Goal: Task Accomplishment & Management: Use online tool/utility

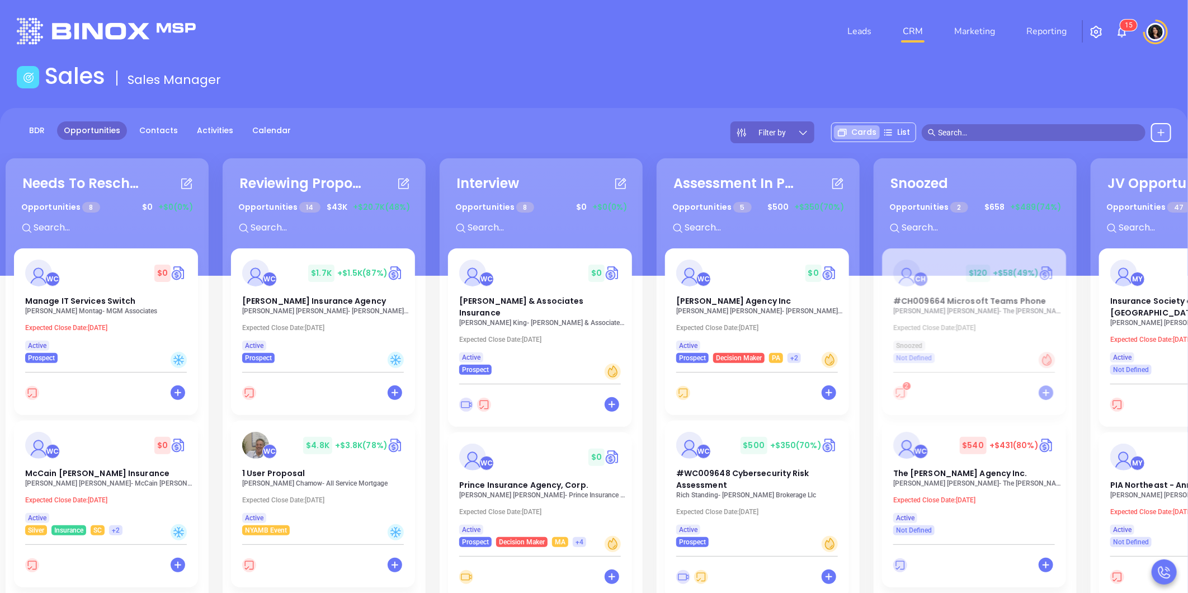
click at [976, 131] on input "text" at bounding box center [1038, 132] width 201 height 12
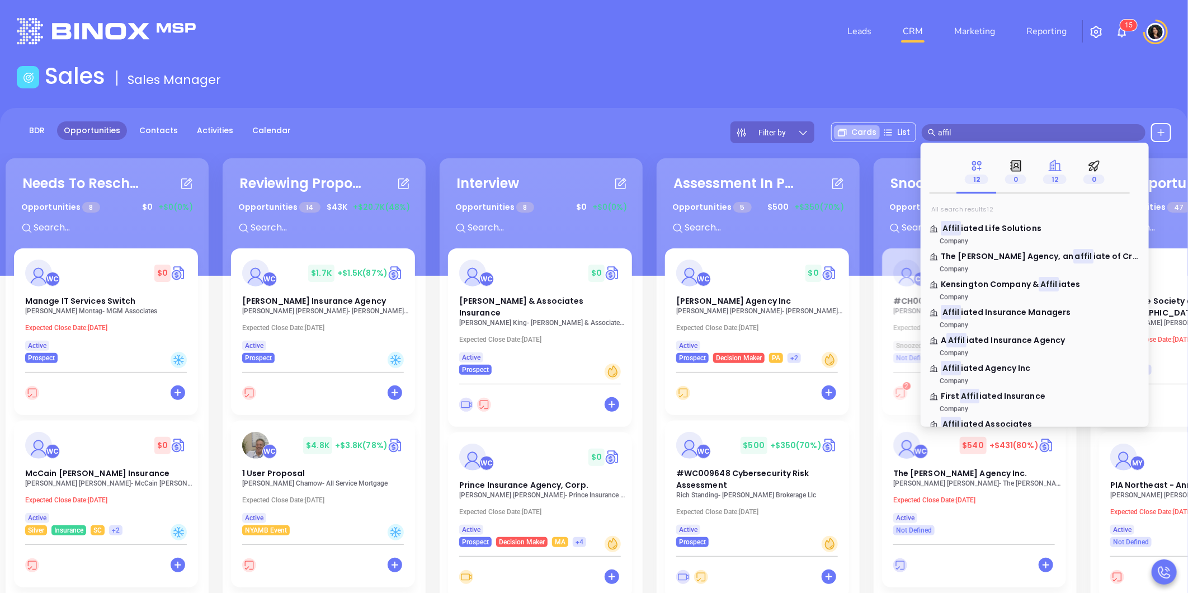
type input "affil"
click at [1043, 173] on p "12" at bounding box center [1054, 179] width 23 height 12
click at [1053, 174] on p "12" at bounding box center [1054, 179] width 23 height 12
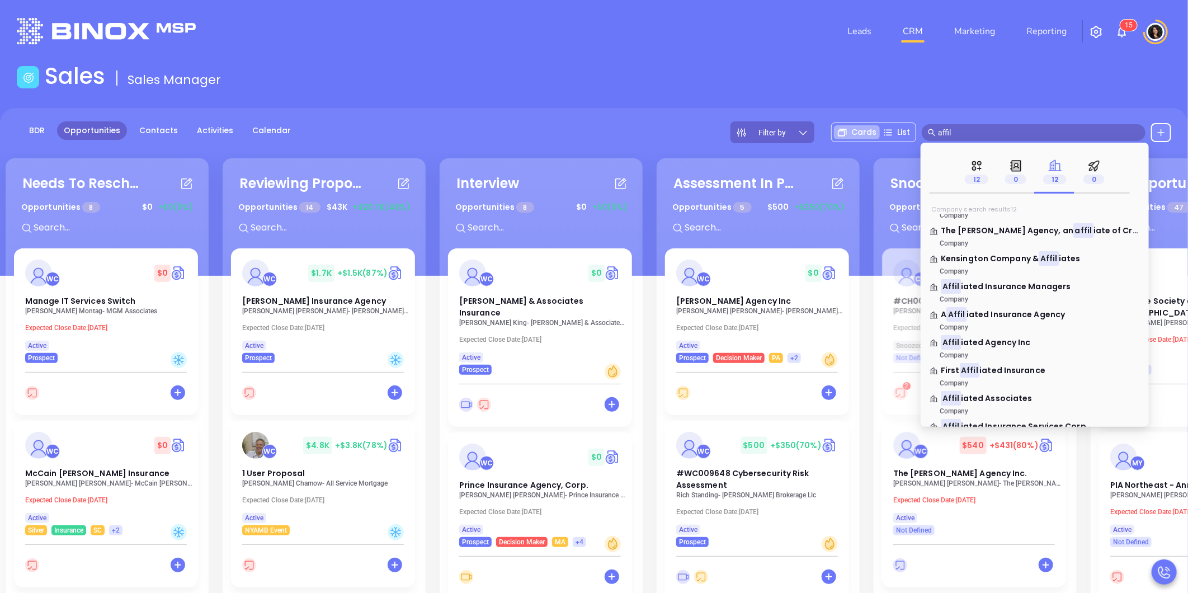
scroll to position [62, 0]
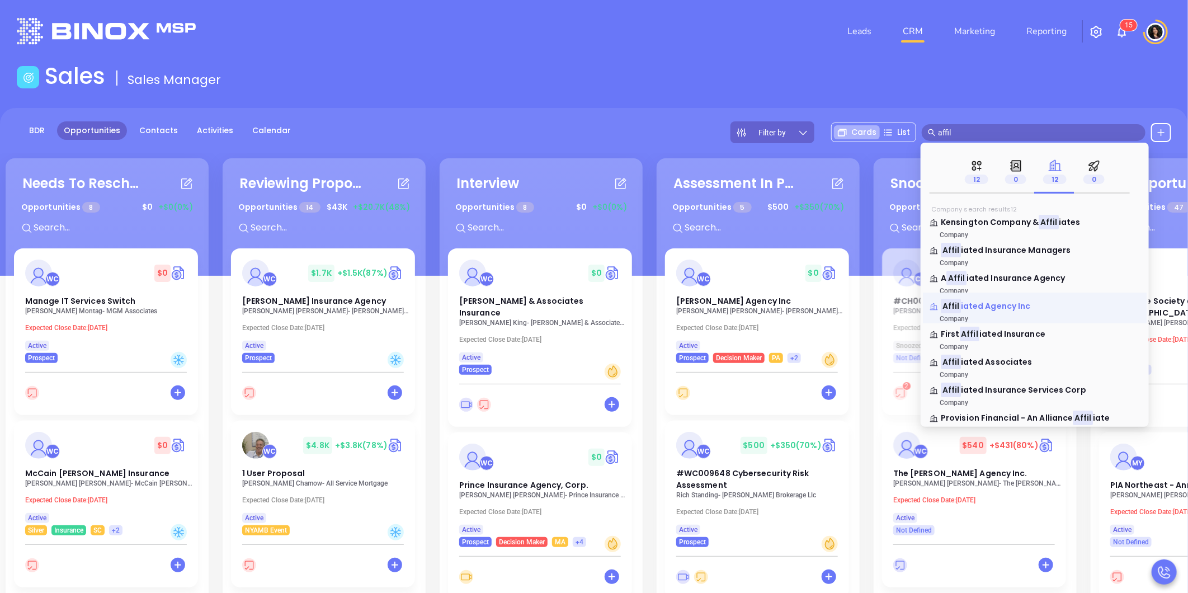
click at [1004, 304] on span "iated Agency Inc" at bounding box center [996, 305] width 70 height 11
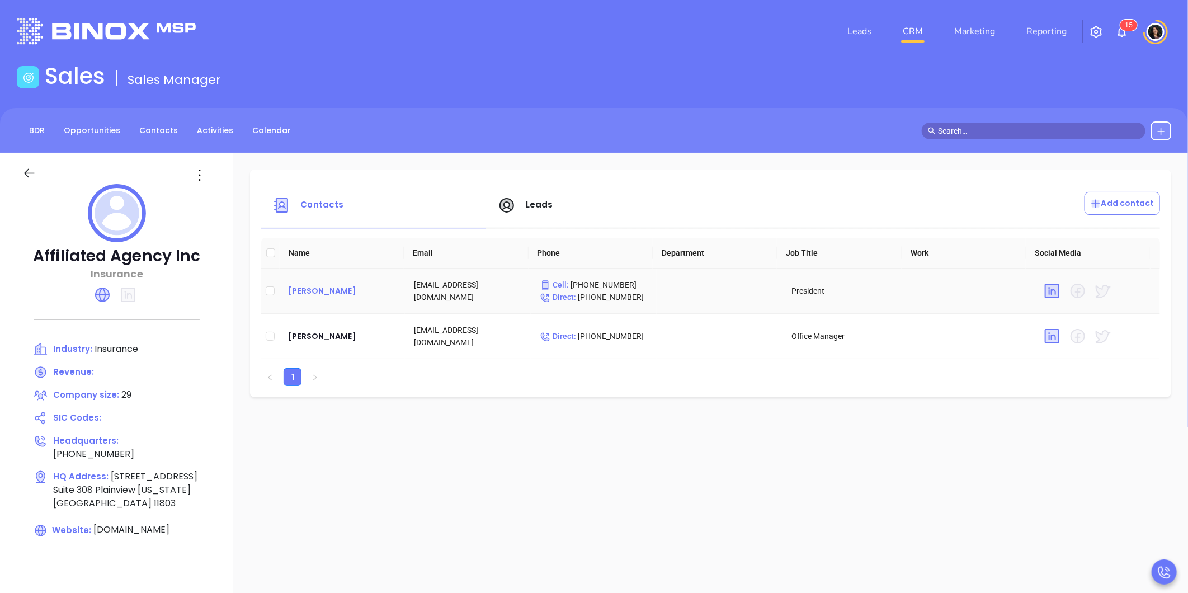
click at [337, 290] on div "[PERSON_NAME]" at bounding box center [342, 290] width 108 height 13
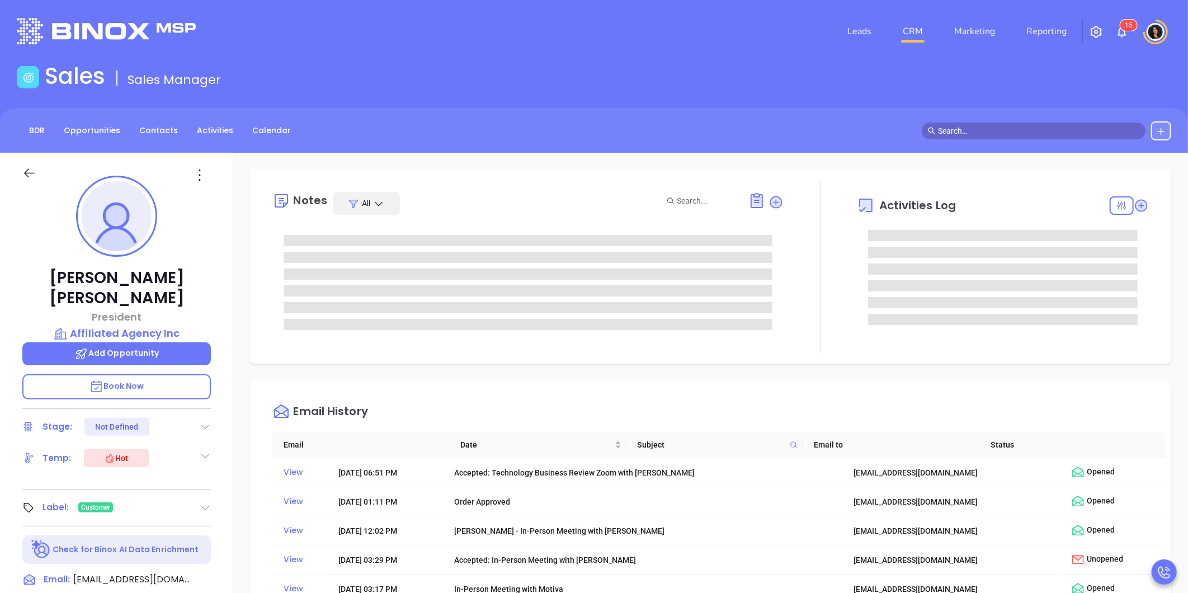
type input "[PERSON_NAME]"
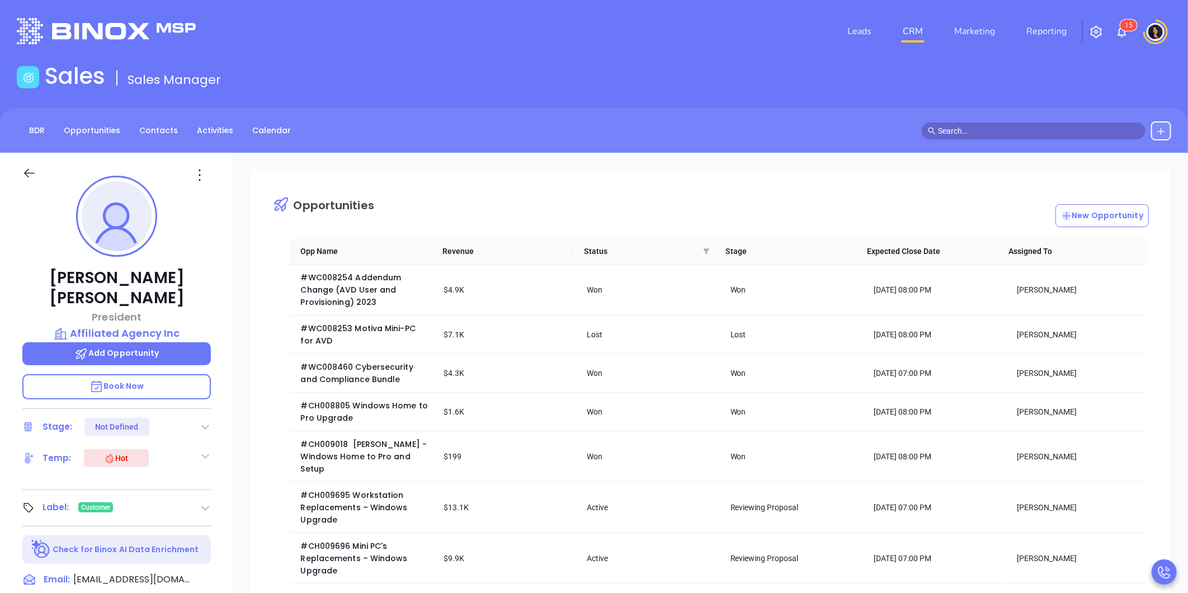
scroll to position [325, 0]
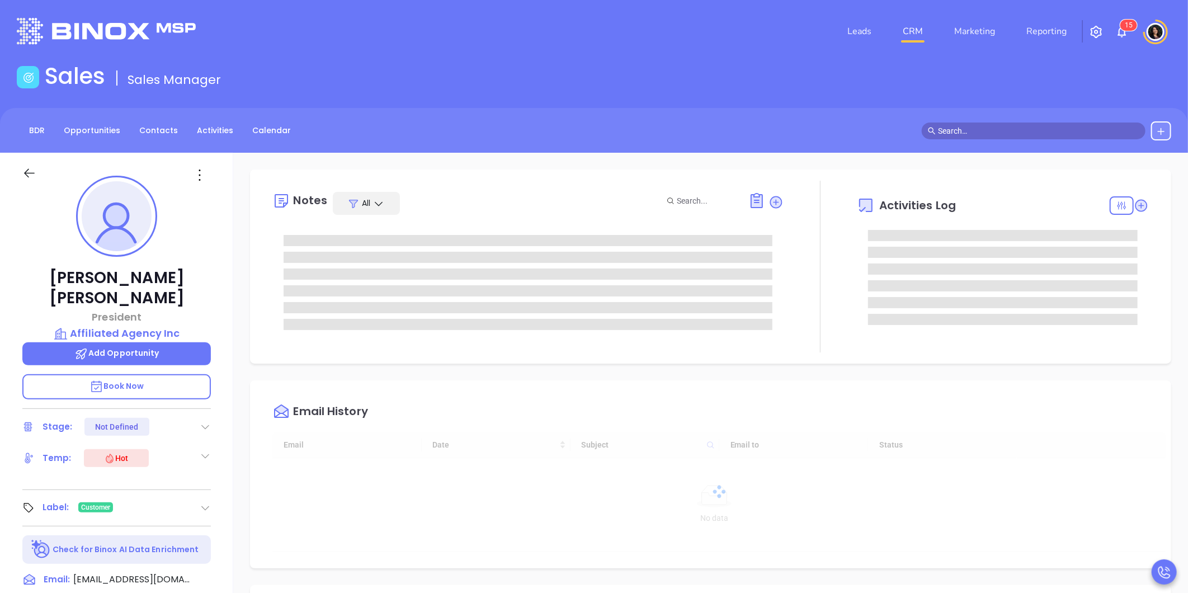
scroll to position [325, 0]
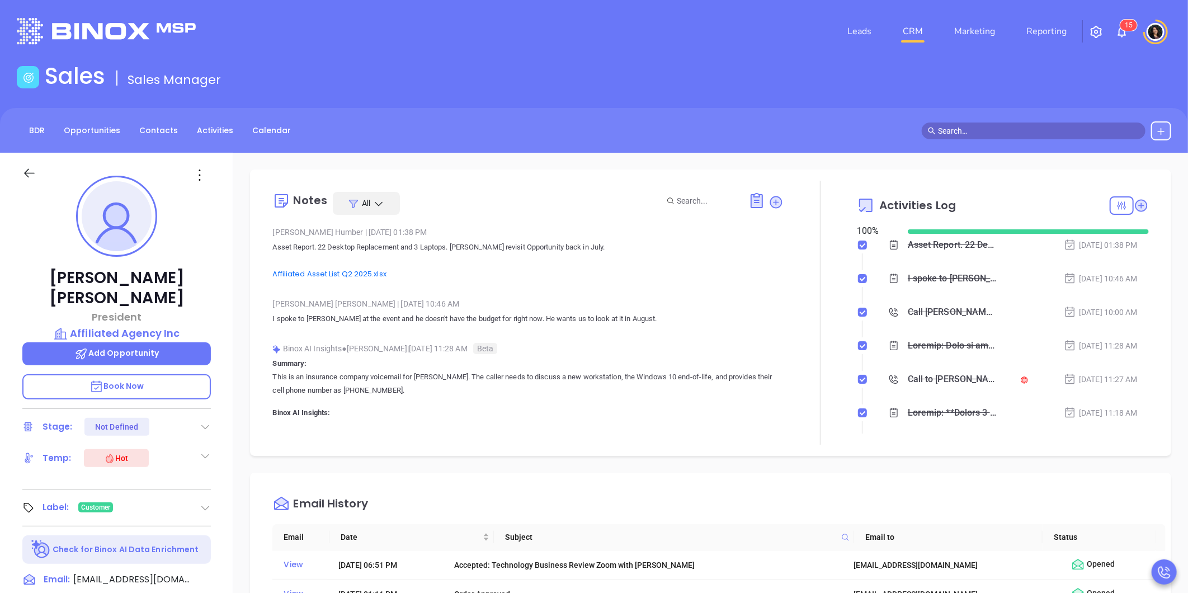
type input "Carla Humber"
